Goal: Task Accomplishment & Management: Use online tool/utility

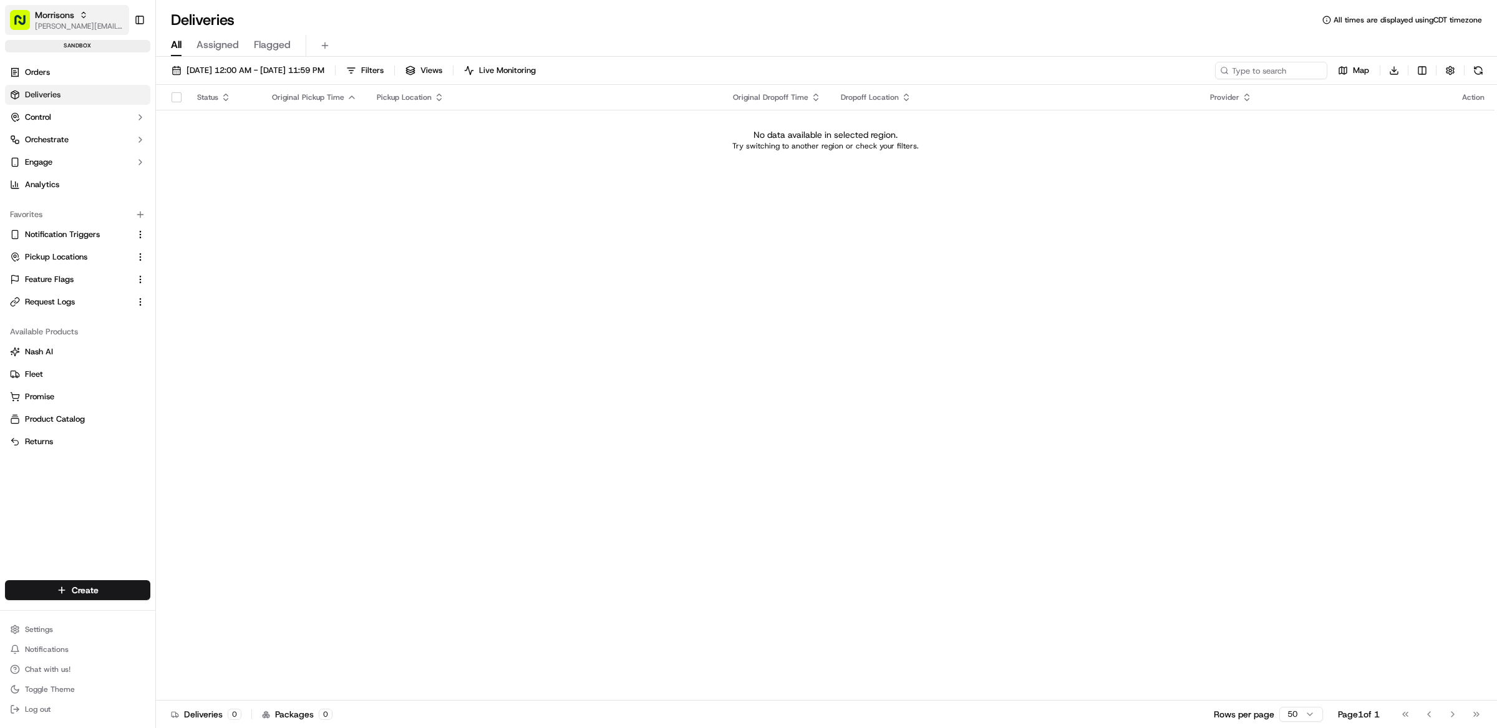
click at [89, 29] on span "[PERSON_NAME][EMAIL_ADDRESS][DOMAIN_NAME]" at bounding box center [79, 26] width 89 height 10
type input "stop and shop"
click at [181, 65] on span "Stop and Shop" at bounding box center [186, 64] width 55 height 11
click at [89, 122] on button "Control" at bounding box center [77, 117] width 145 height 20
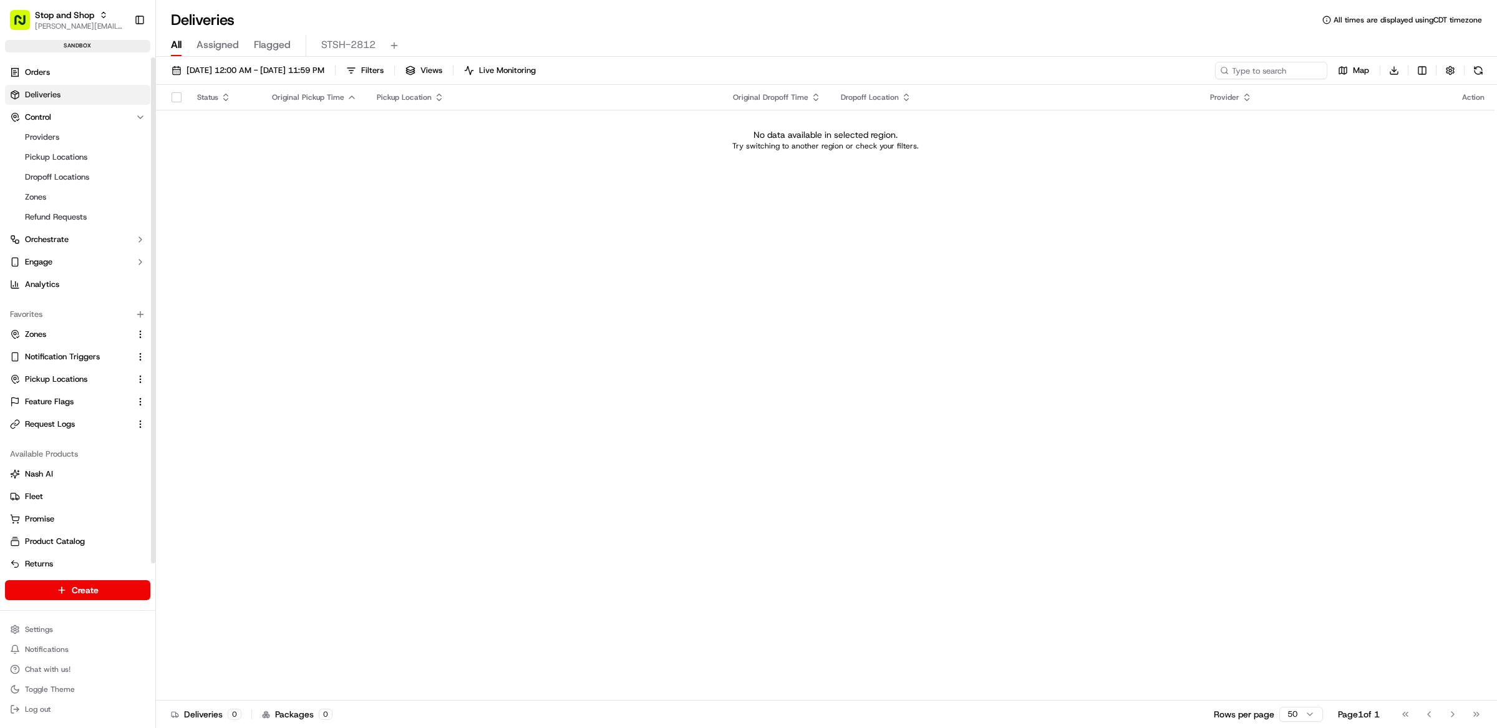
click at [91, 147] on ul "Providers Pickup Locations Dropoff Locations Zones Refund Requests" at bounding box center [78, 177] width 128 height 100
click at [92, 157] on link "Pickup Locations" at bounding box center [77, 156] width 115 height 17
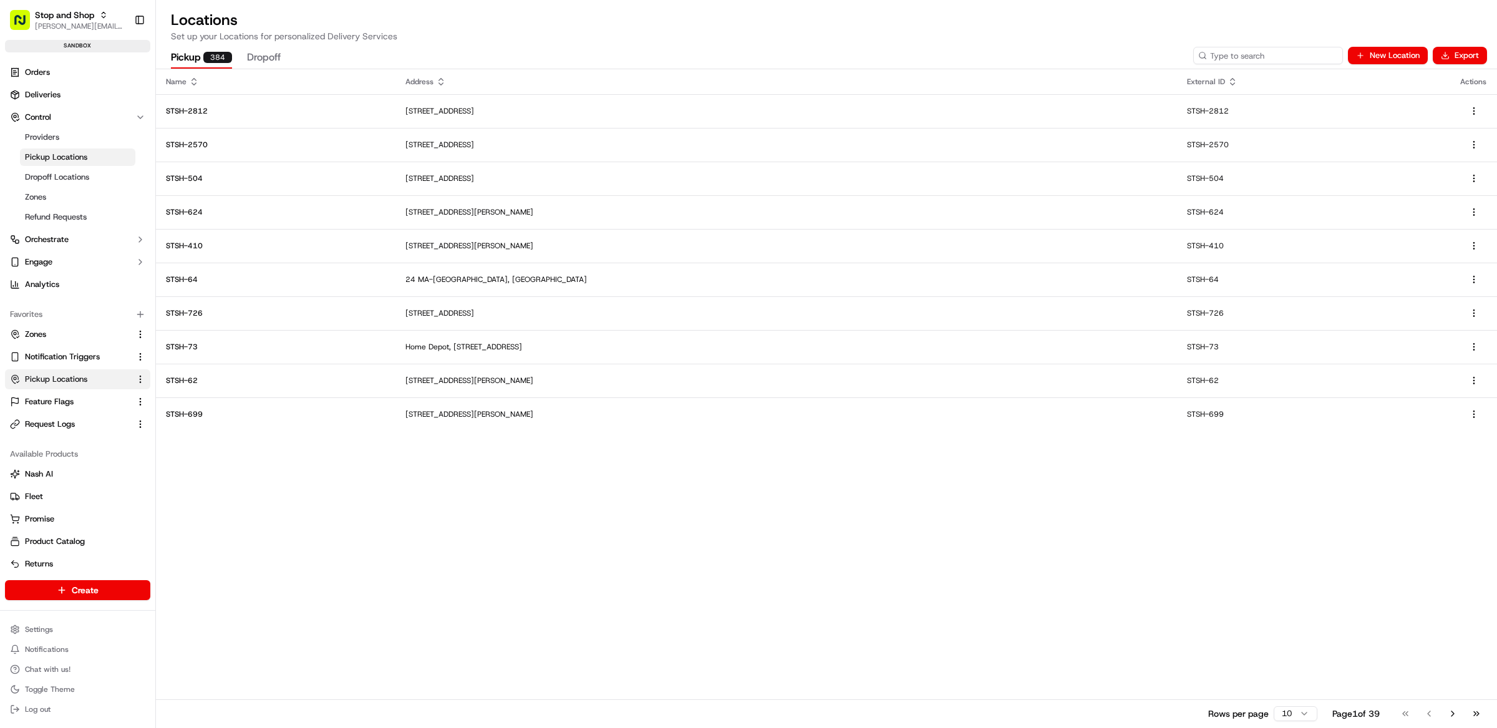
click at [1260, 52] on input at bounding box center [1268, 55] width 150 height 17
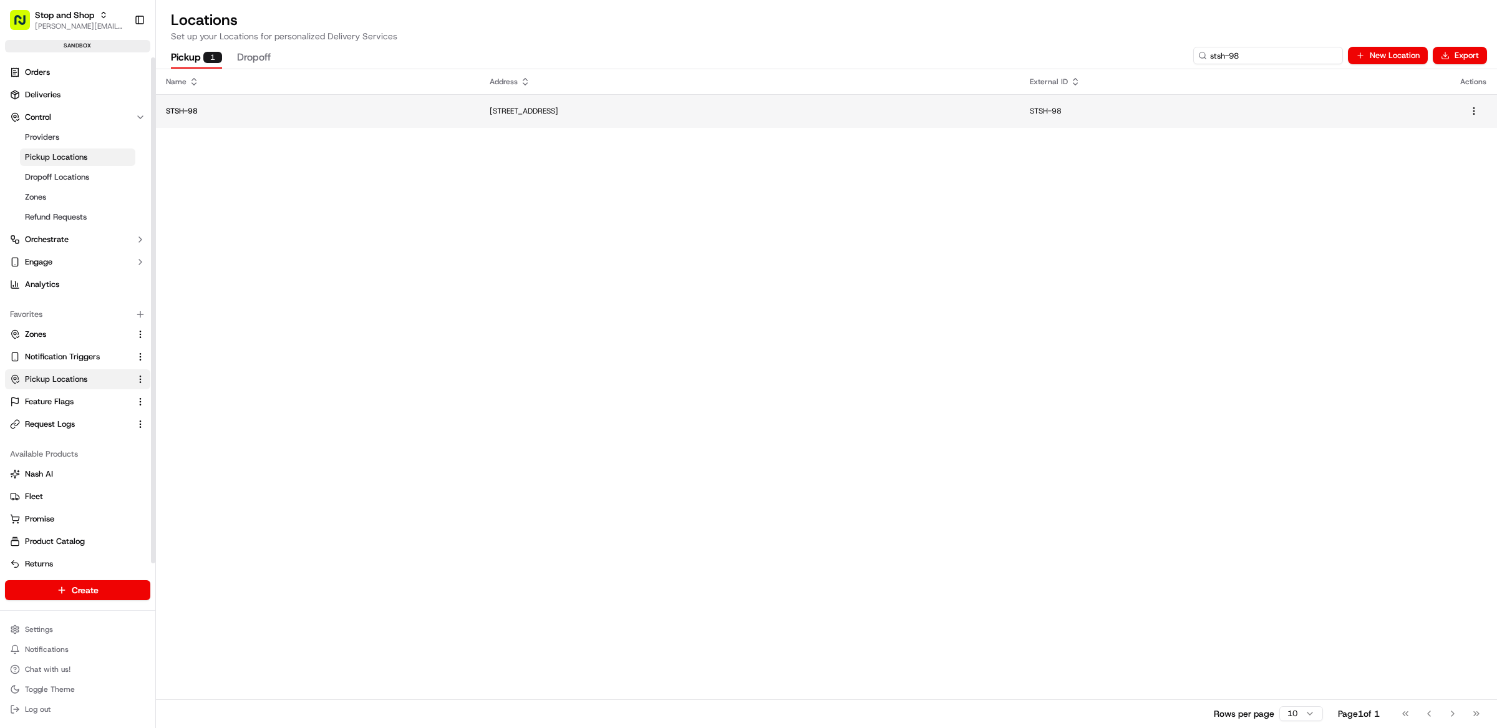
type input "stsh-98"
click at [274, 123] on td "STSH-98" at bounding box center [318, 111] width 324 height 34
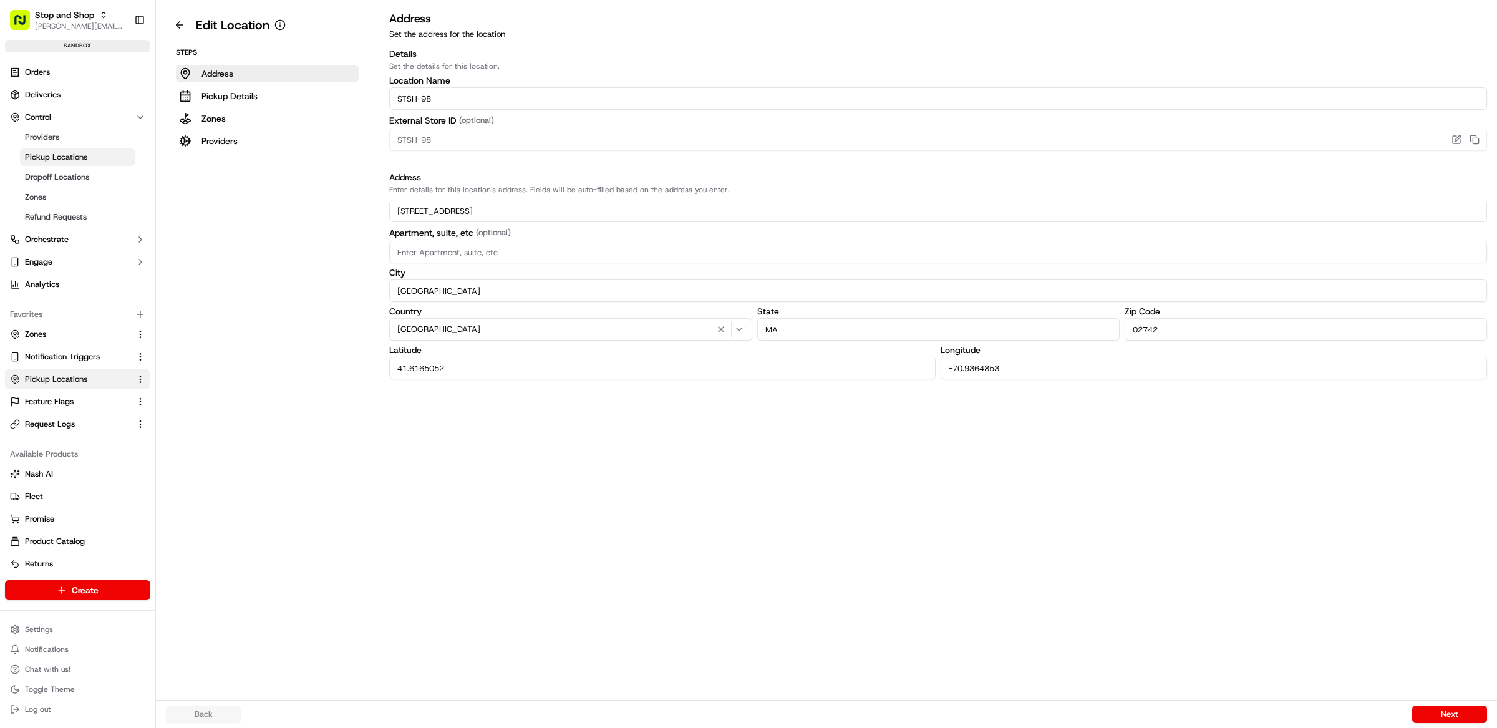
click at [254, 126] on button "Zones" at bounding box center [267, 118] width 183 height 17
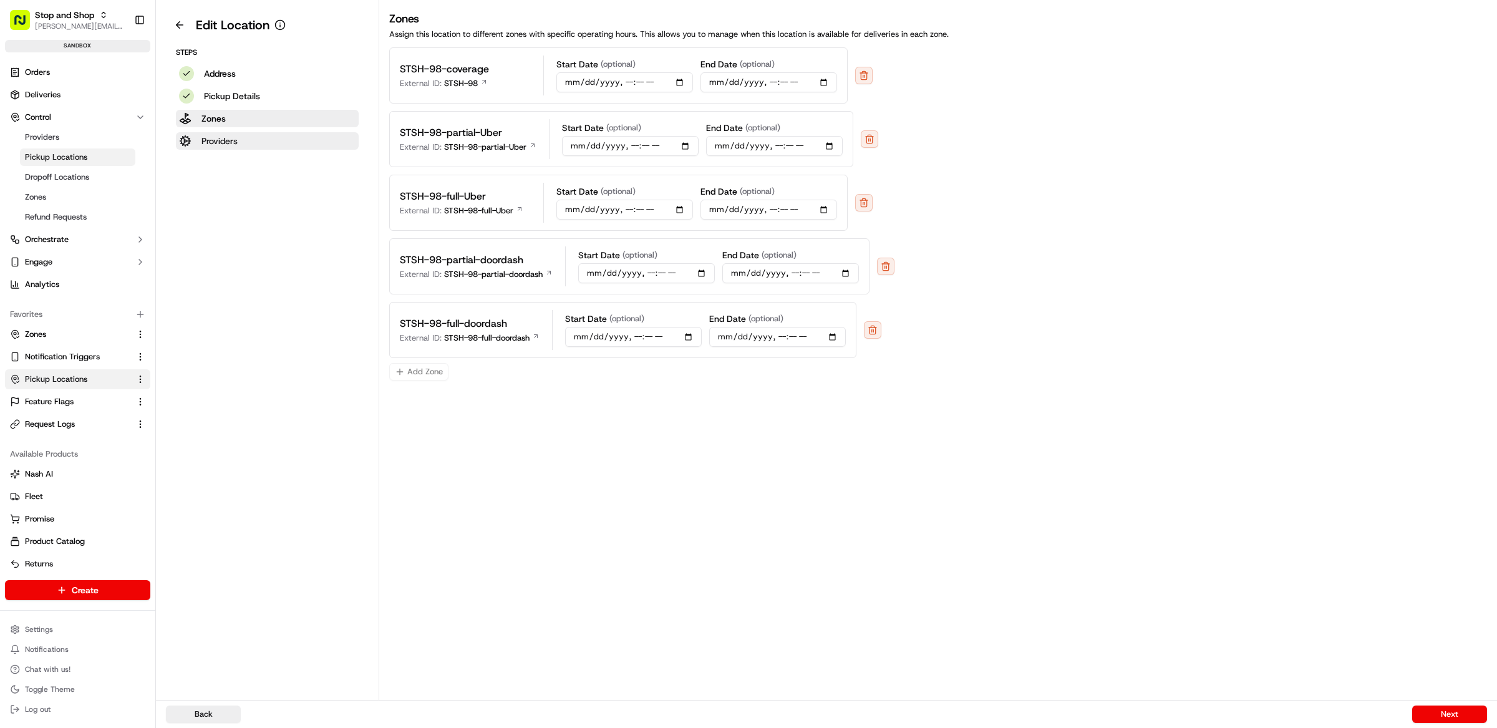
click at [248, 140] on button "Providers" at bounding box center [267, 140] width 183 height 17
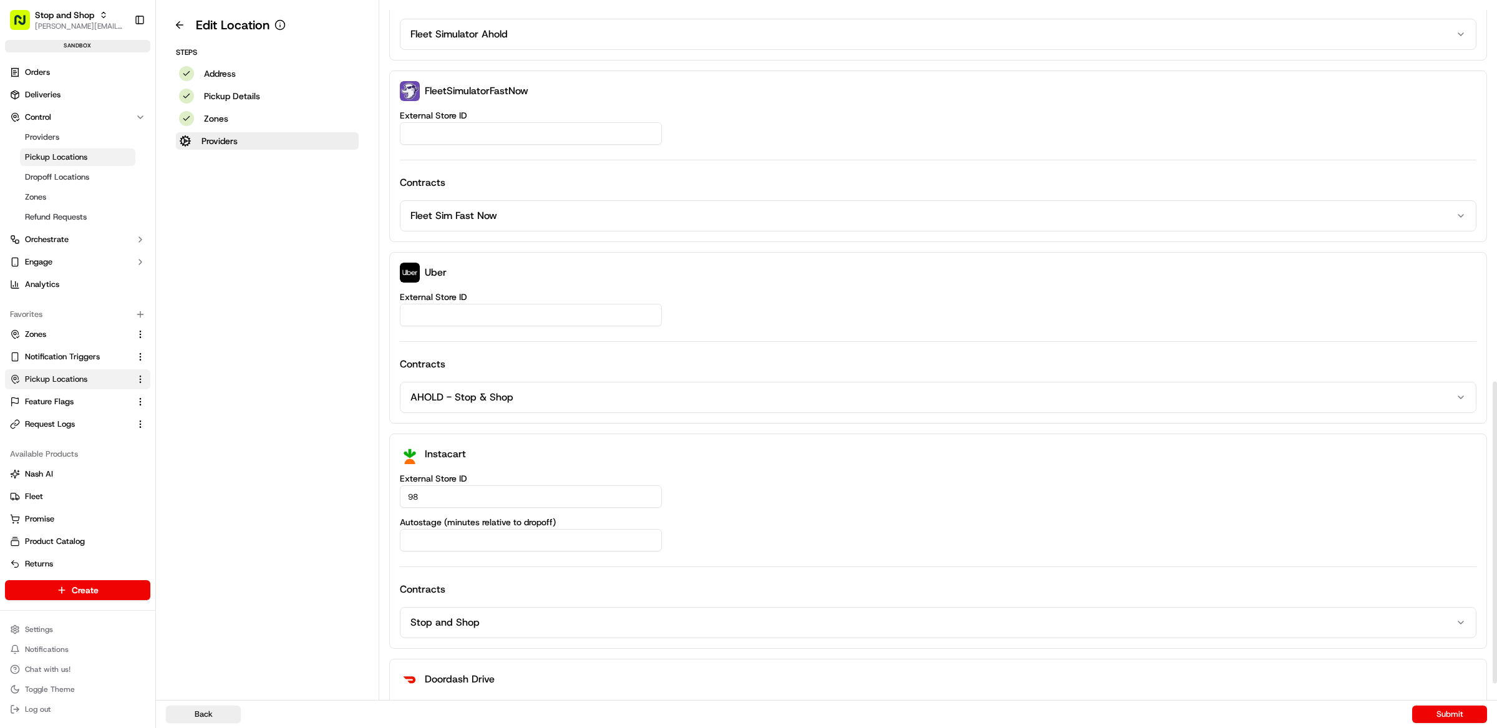
scroll to position [911, 0]
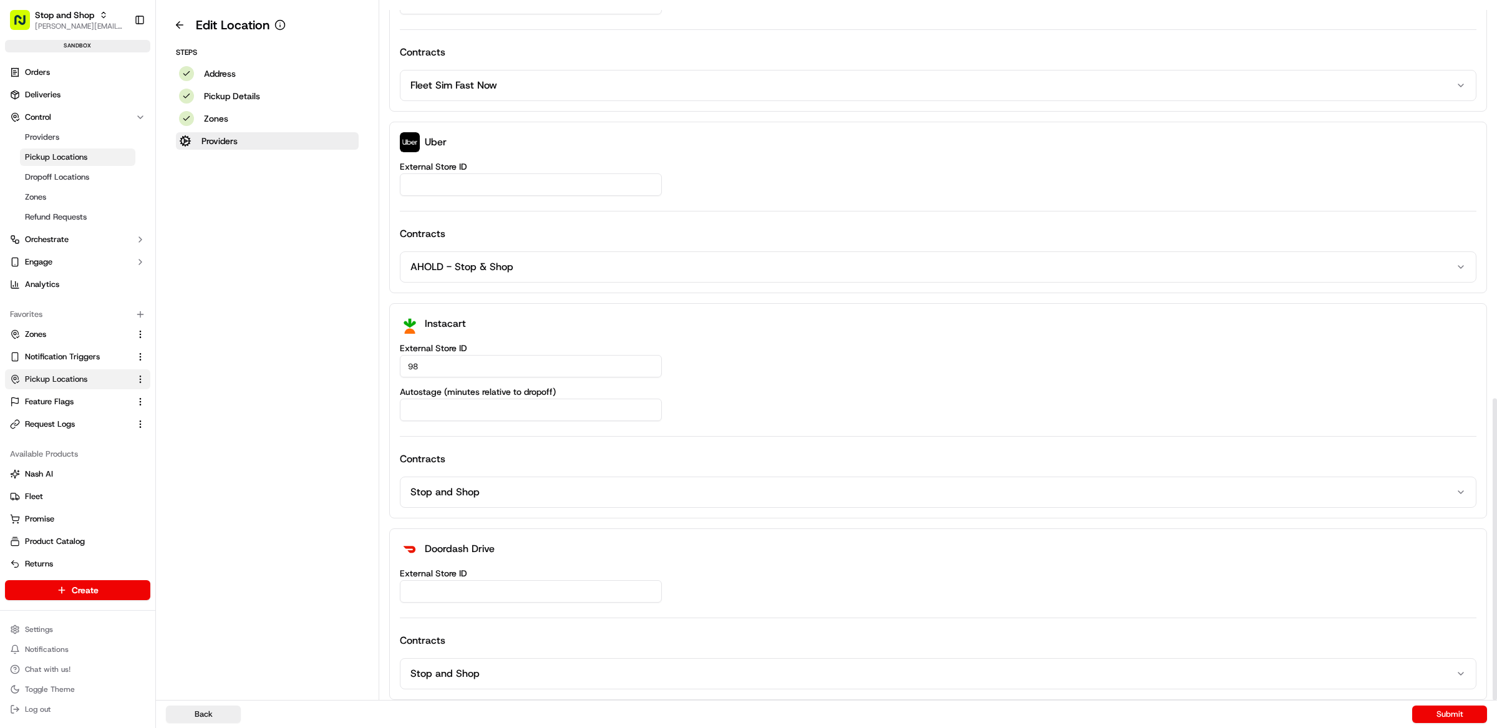
click at [468, 588] on input "External Store ID" at bounding box center [531, 591] width 262 height 22
paste input "STSH-98"
type input "STSH-98"
click at [1430, 714] on button "Submit" at bounding box center [1449, 713] width 75 height 17
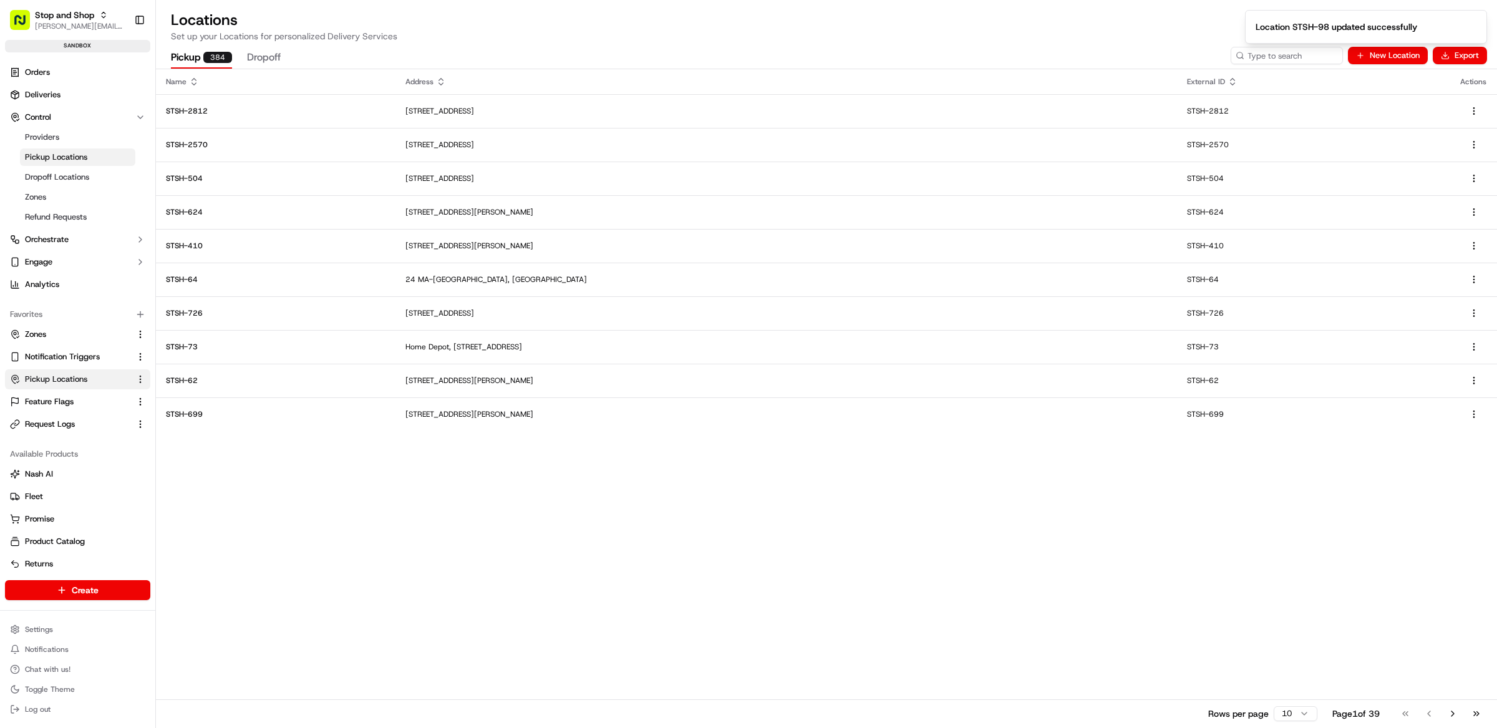
click at [1269, 53] on ol "Location STSH-98 updated successfully" at bounding box center [1366, 27] width 262 height 54
click at [1267, 56] on input at bounding box center [1268, 55] width 150 height 17
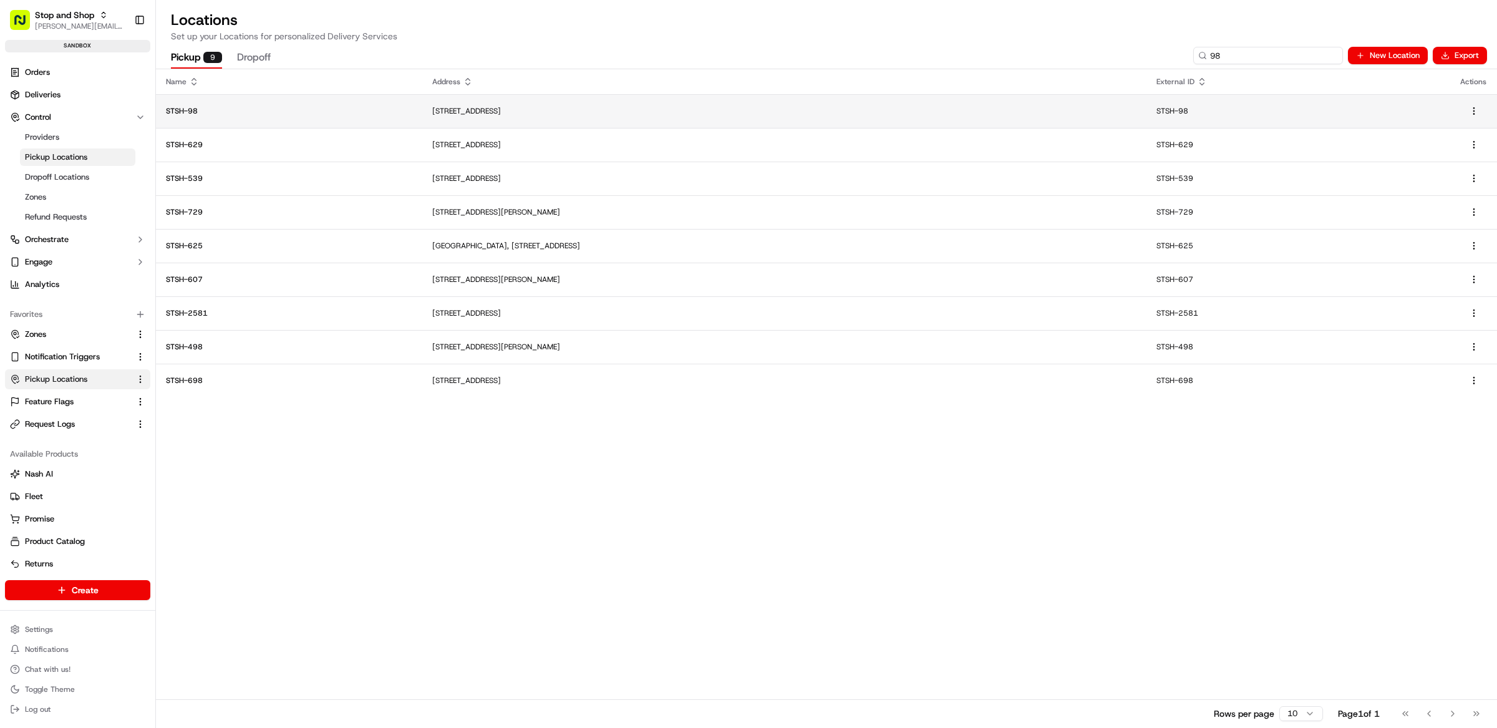
type input "98"
click at [319, 101] on td "STSH-98" at bounding box center [289, 111] width 266 height 34
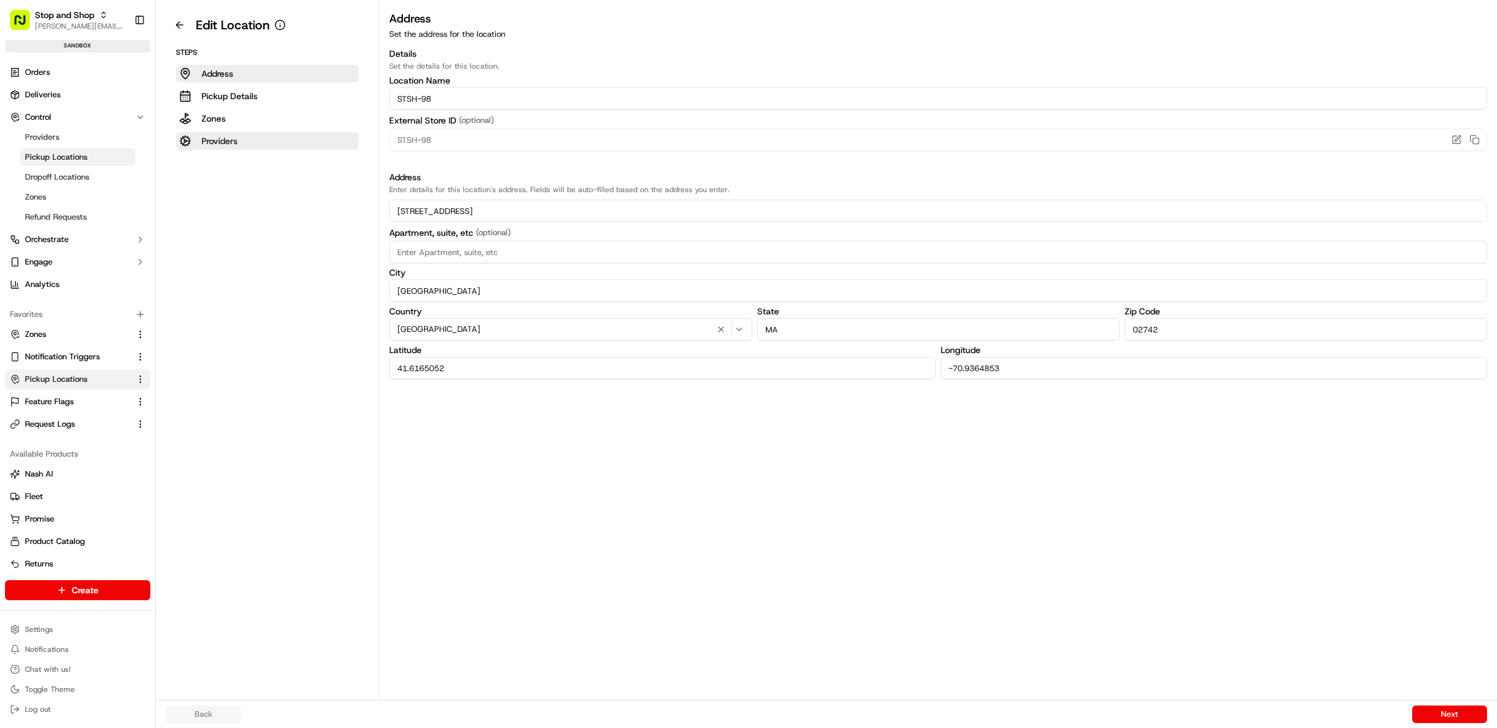
click at [223, 139] on p "Providers" at bounding box center [219, 141] width 36 height 12
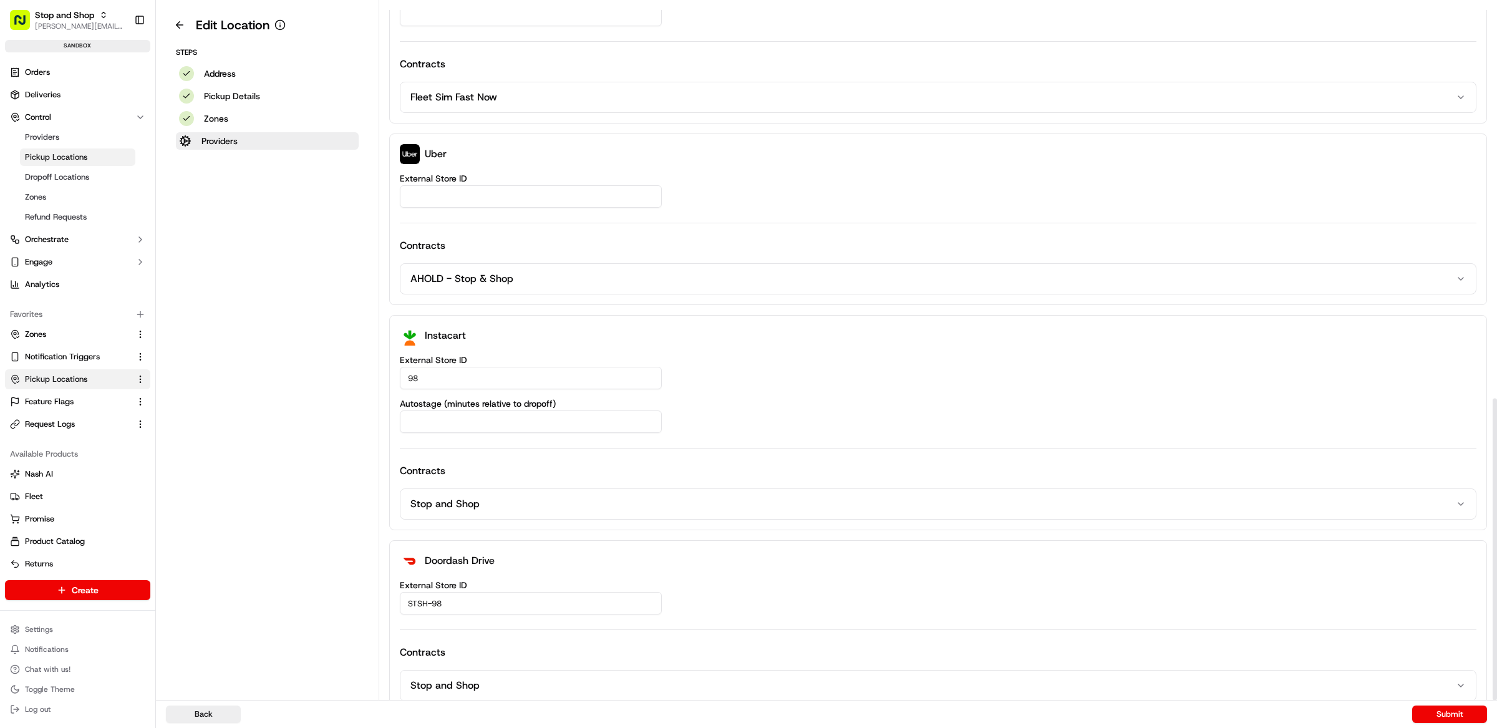
scroll to position [911, 0]
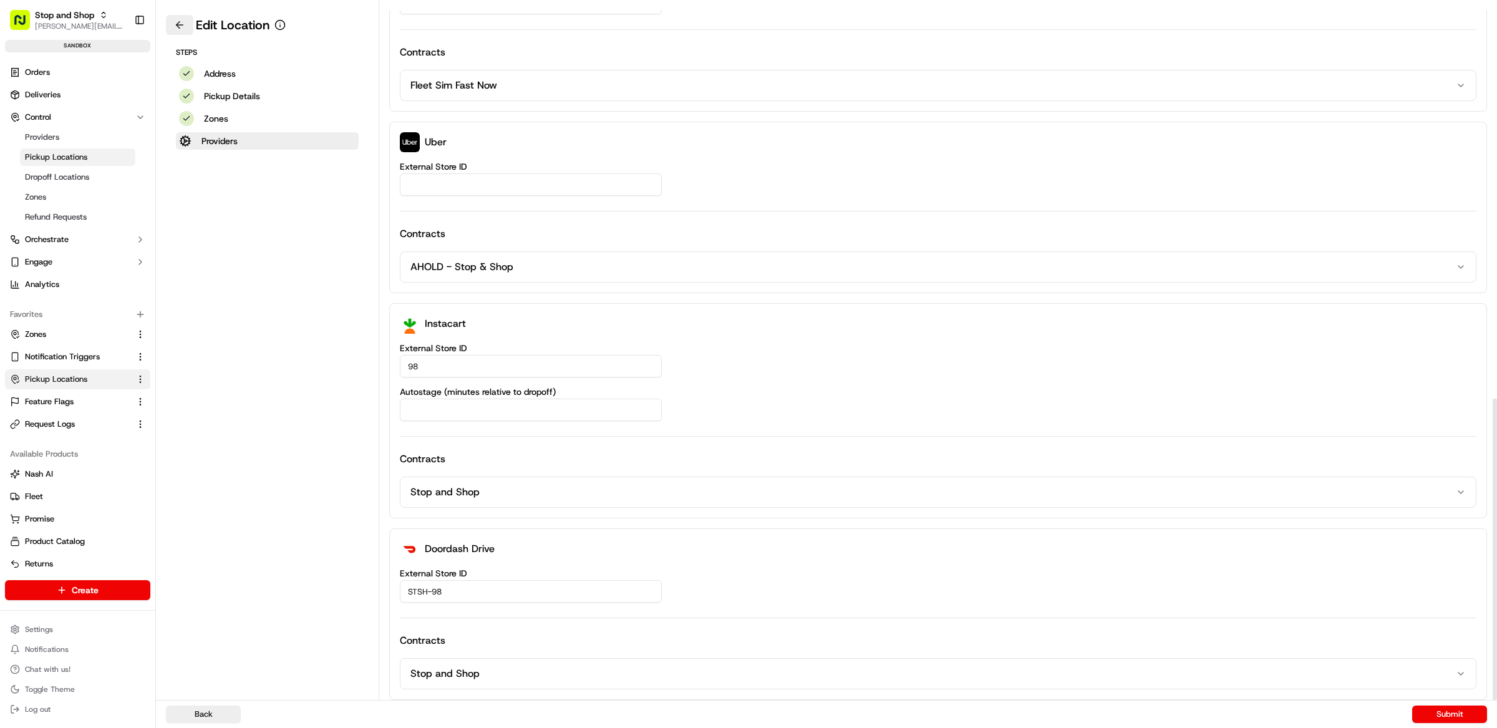
click at [188, 23] on button at bounding box center [179, 25] width 27 height 20
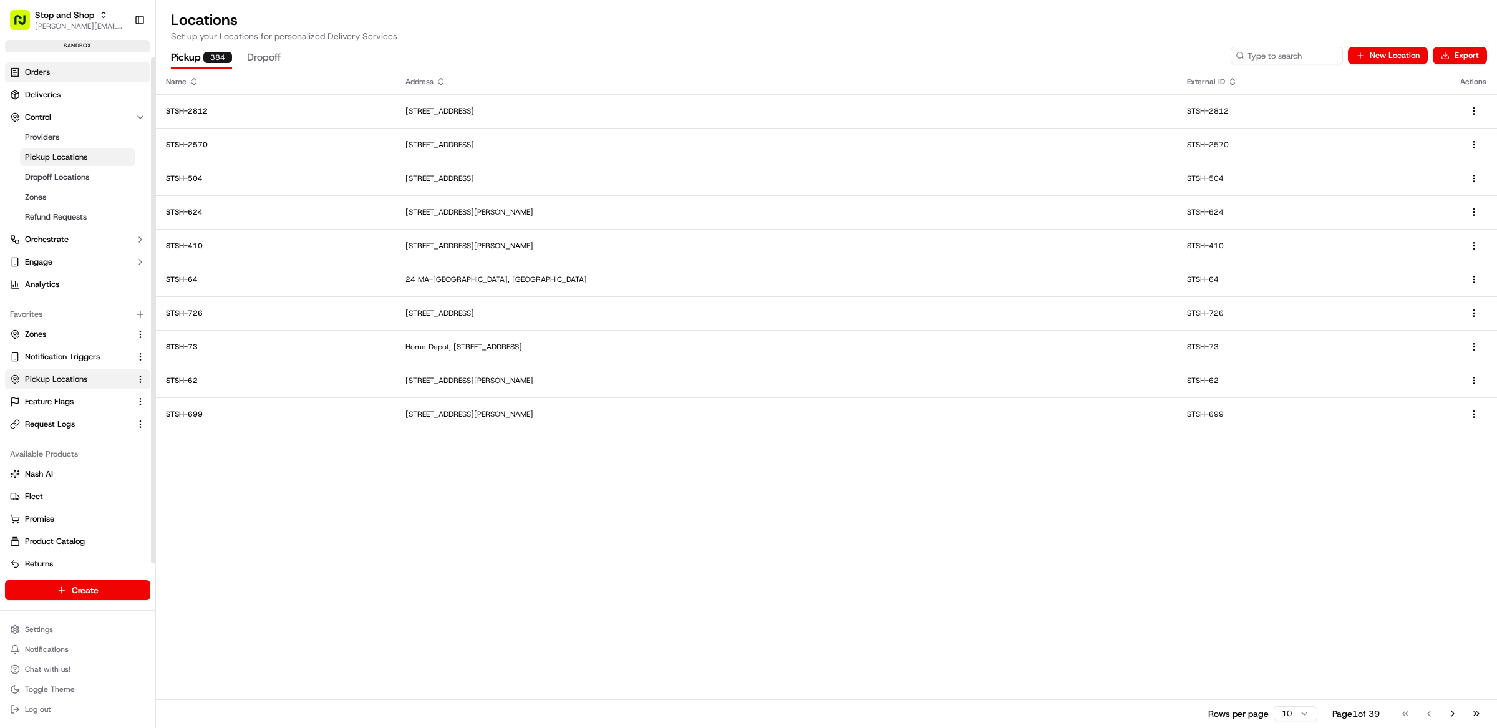
click at [77, 71] on link "Orders" at bounding box center [77, 72] width 145 height 20
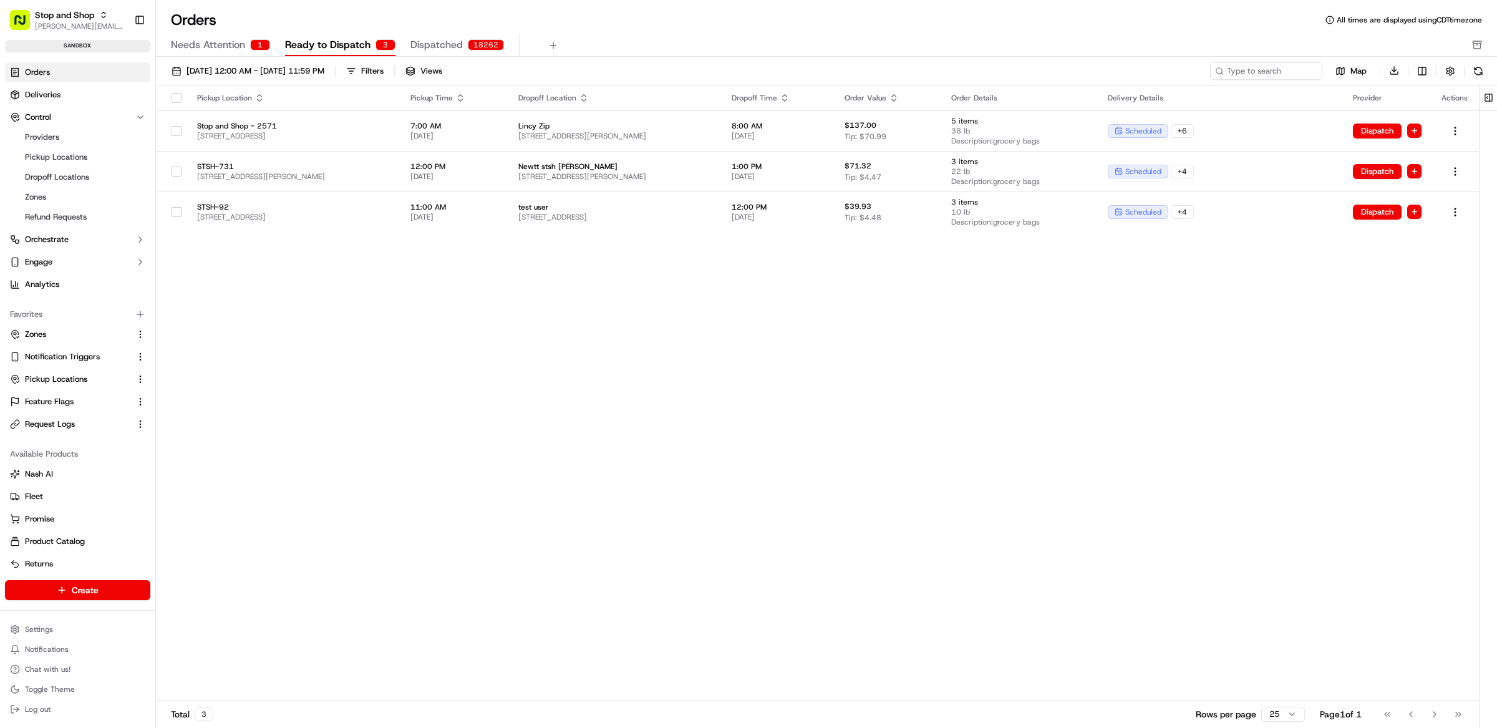
click at [715, 268] on div "Pickup Location Pickup Time Dropoff Location Dropoff Time Order Value Order Det…" at bounding box center [817, 393] width 1323 height 616
click at [68, 97] on link "Deliveries" at bounding box center [77, 95] width 145 height 20
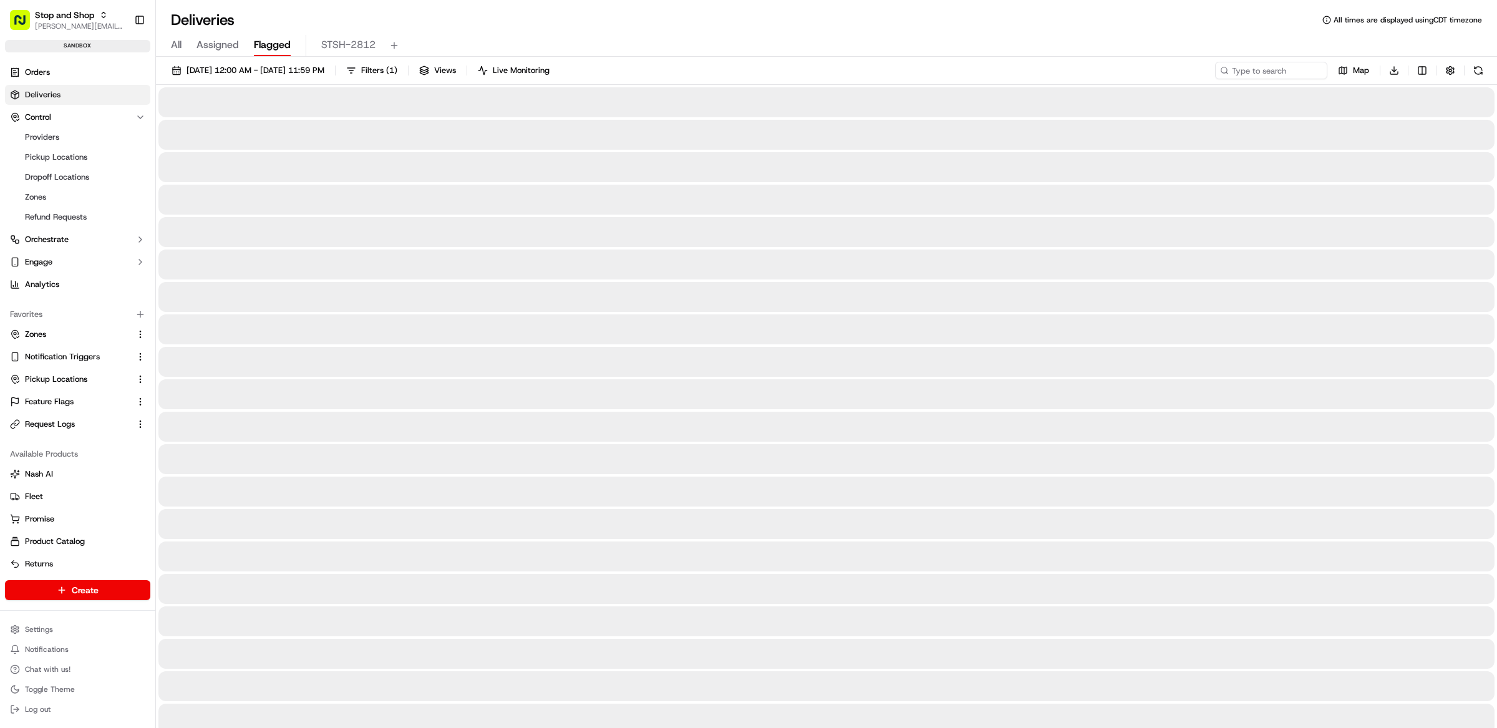
click at [258, 48] on span "Flagged" at bounding box center [272, 44] width 37 height 15
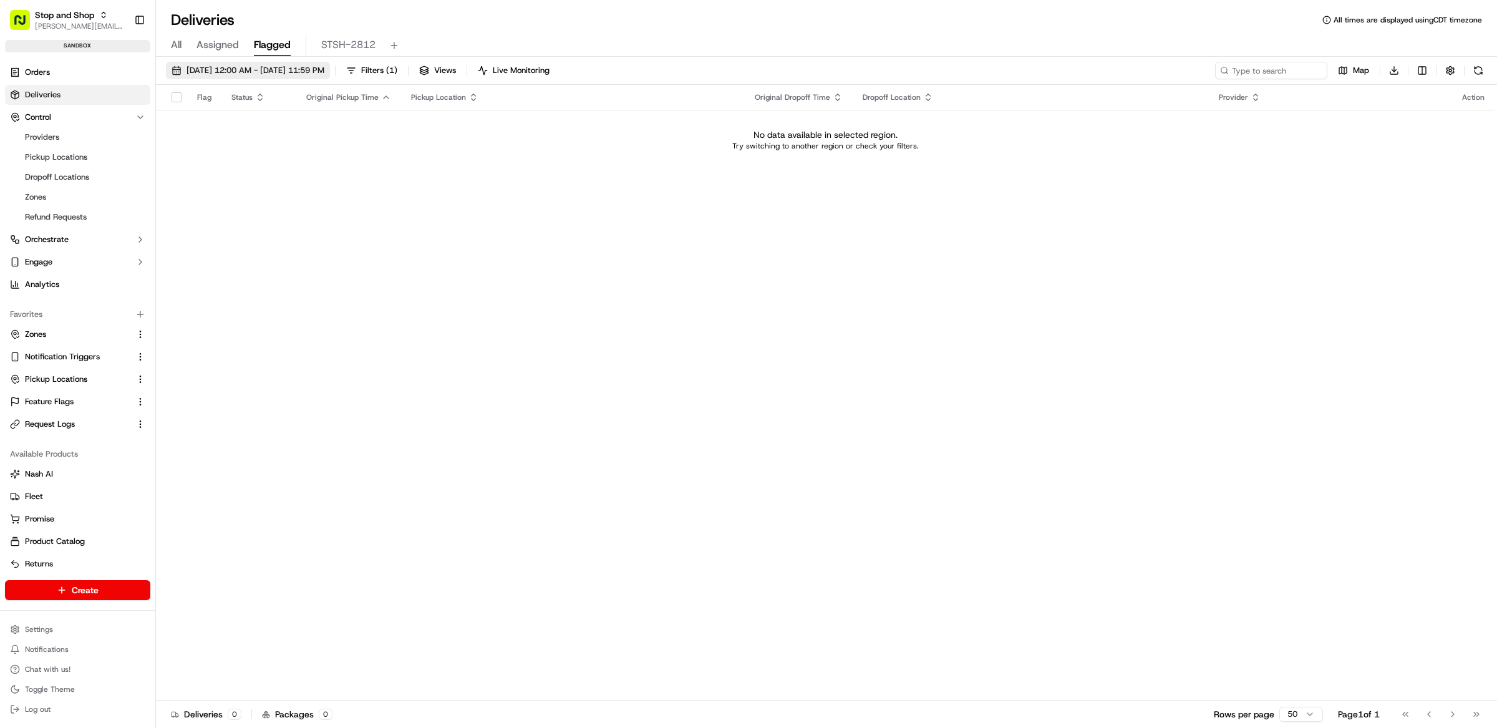
click at [253, 65] on span "[DATE] 12:00 AM - [DATE] 11:59 PM" at bounding box center [255, 70] width 138 height 11
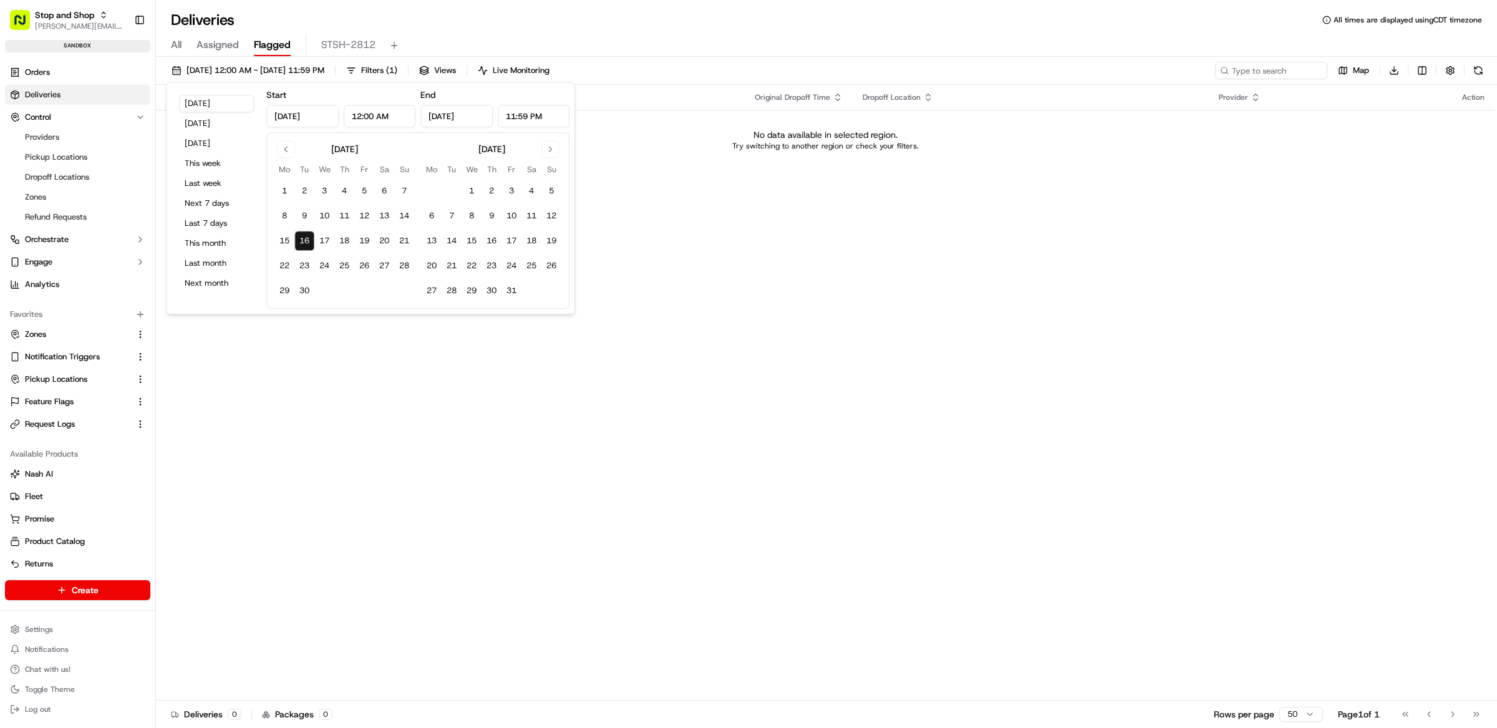
click at [219, 45] on span "Assigned" at bounding box center [217, 44] width 42 height 15
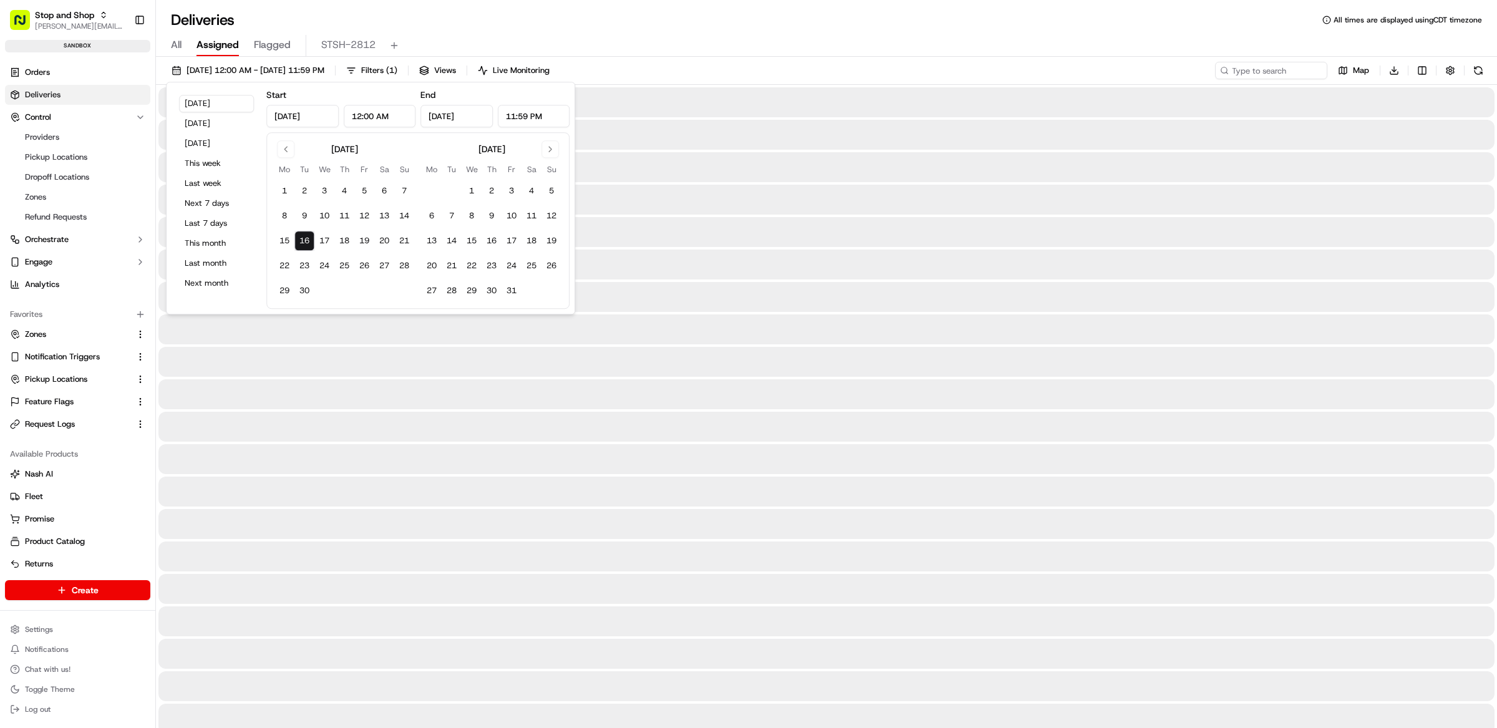
click at [180, 46] on span "All" at bounding box center [176, 44] width 11 height 15
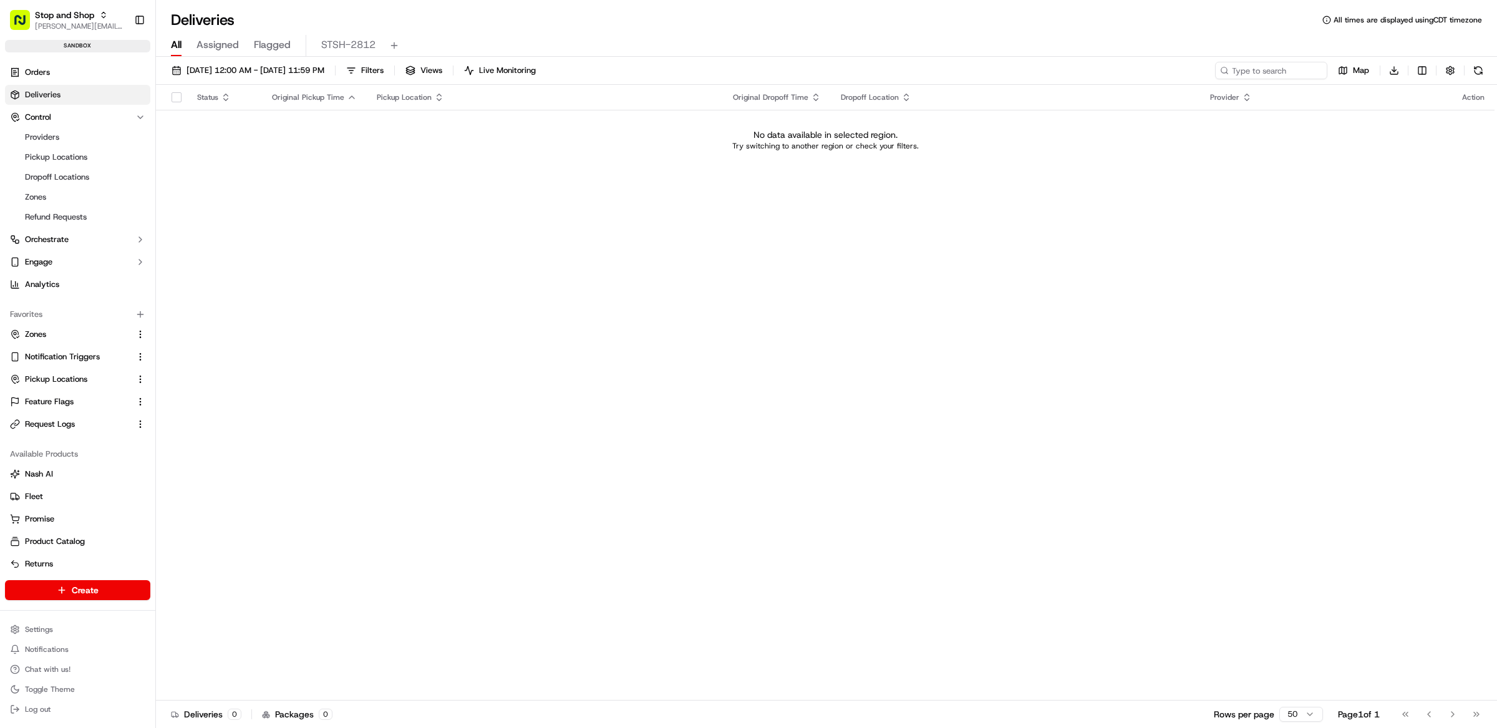
click at [293, 80] on div "[DATE] 12:00 AM - [DATE] 11:59 PM Filters Views Live Monitoring Map Download" at bounding box center [826, 73] width 1341 height 23
click at [283, 75] on span "[DATE] 12:00 AM - [DATE] 11:59 PM" at bounding box center [255, 70] width 138 height 11
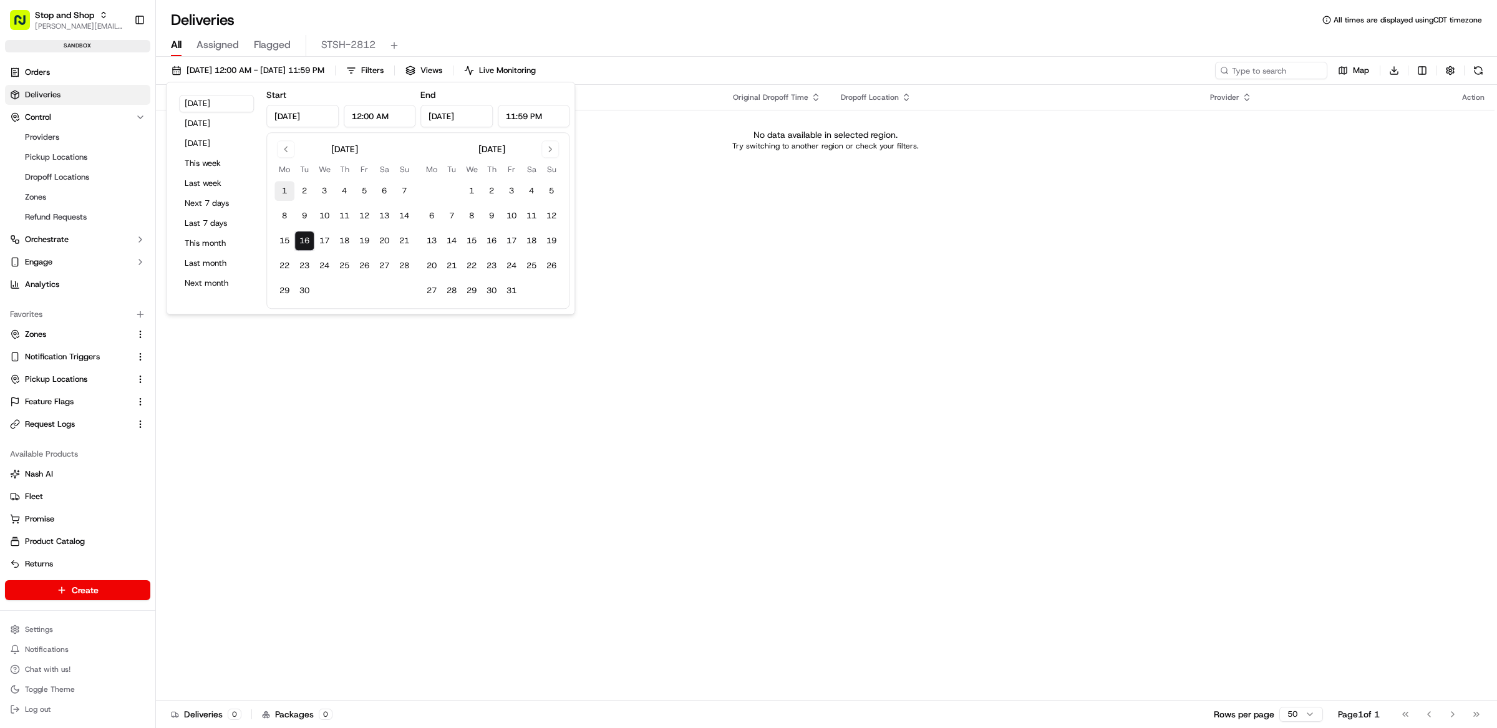
click at [285, 185] on button "1" at bounding box center [284, 191] width 20 height 20
type input "[DATE]"
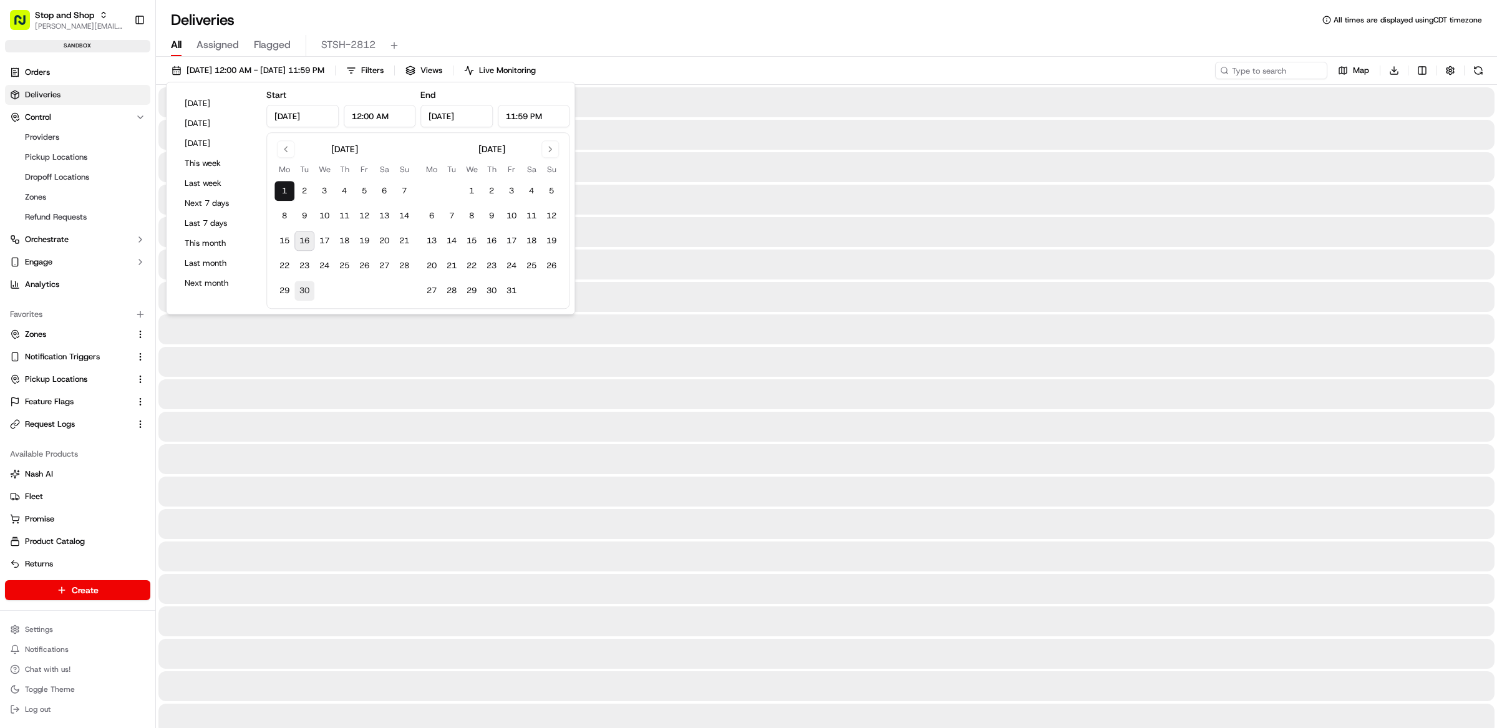
drag, startPoint x: 307, startPoint y: 289, endPoint x: 309, endPoint y: 277, distance: 12.6
click at [307, 289] on button "30" at bounding box center [304, 291] width 20 height 20
type input "[DATE]"
drag, startPoint x: 705, startPoint y: 23, endPoint x: 776, endPoint y: 113, distance: 114.6
click at [705, 22] on div "Deliveries All times are displayed using CDT timezone" at bounding box center [826, 20] width 1341 height 20
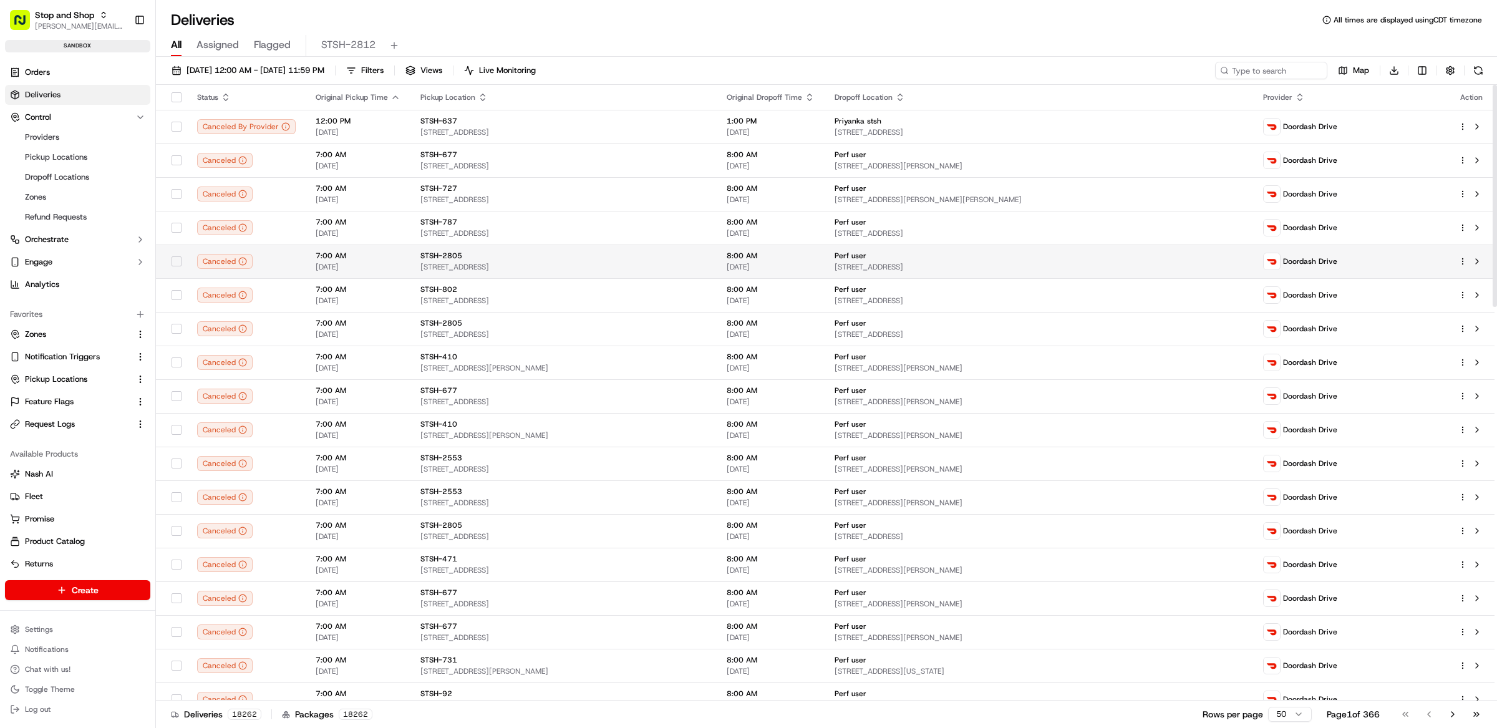
click at [1463, 264] on html "Stop and Shop [EMAIL_ADDRESS][DOMAIN_NAME] Toggle Sidebar sandbox Orders Delive…" at bounding box center [748, 364] width 1497 height 728
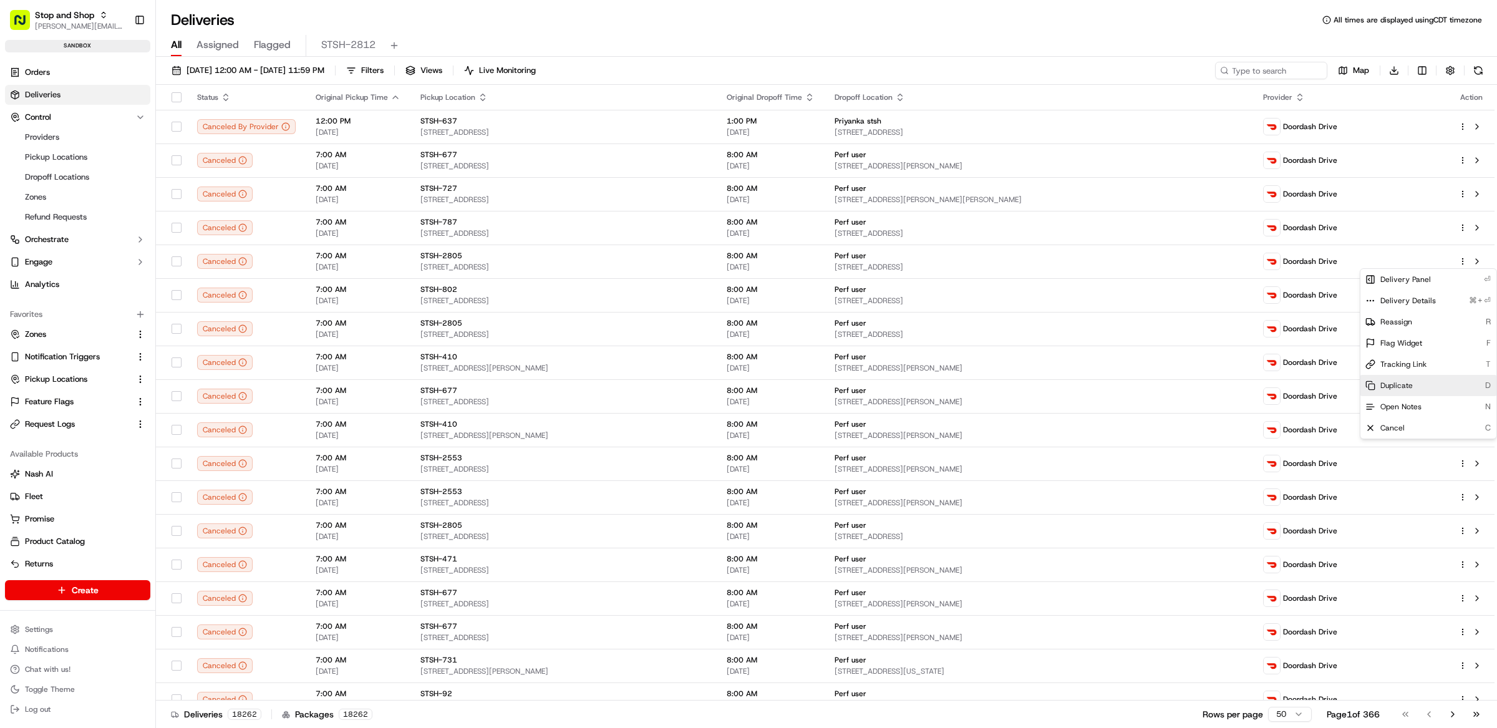
click at [1421, 390] on div "Duplicate D" at bounding box center [1428, 385] width 136 height 21
